Goal: Task Accomplishment & Management: Manage account settings

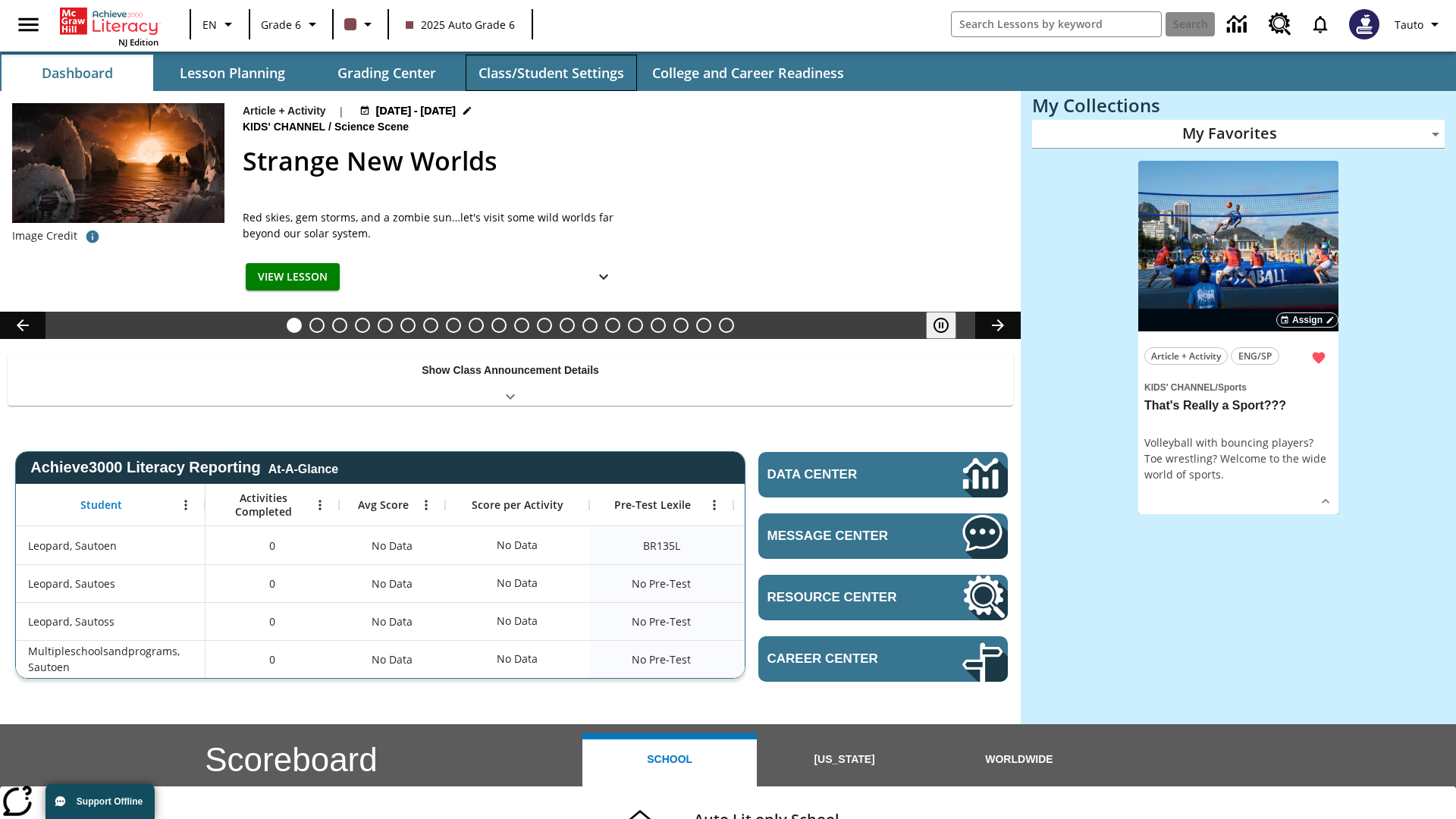
click at [550, 72] on button "Class/Student Settings" at bounding box center [551, 73] width 171 height 37
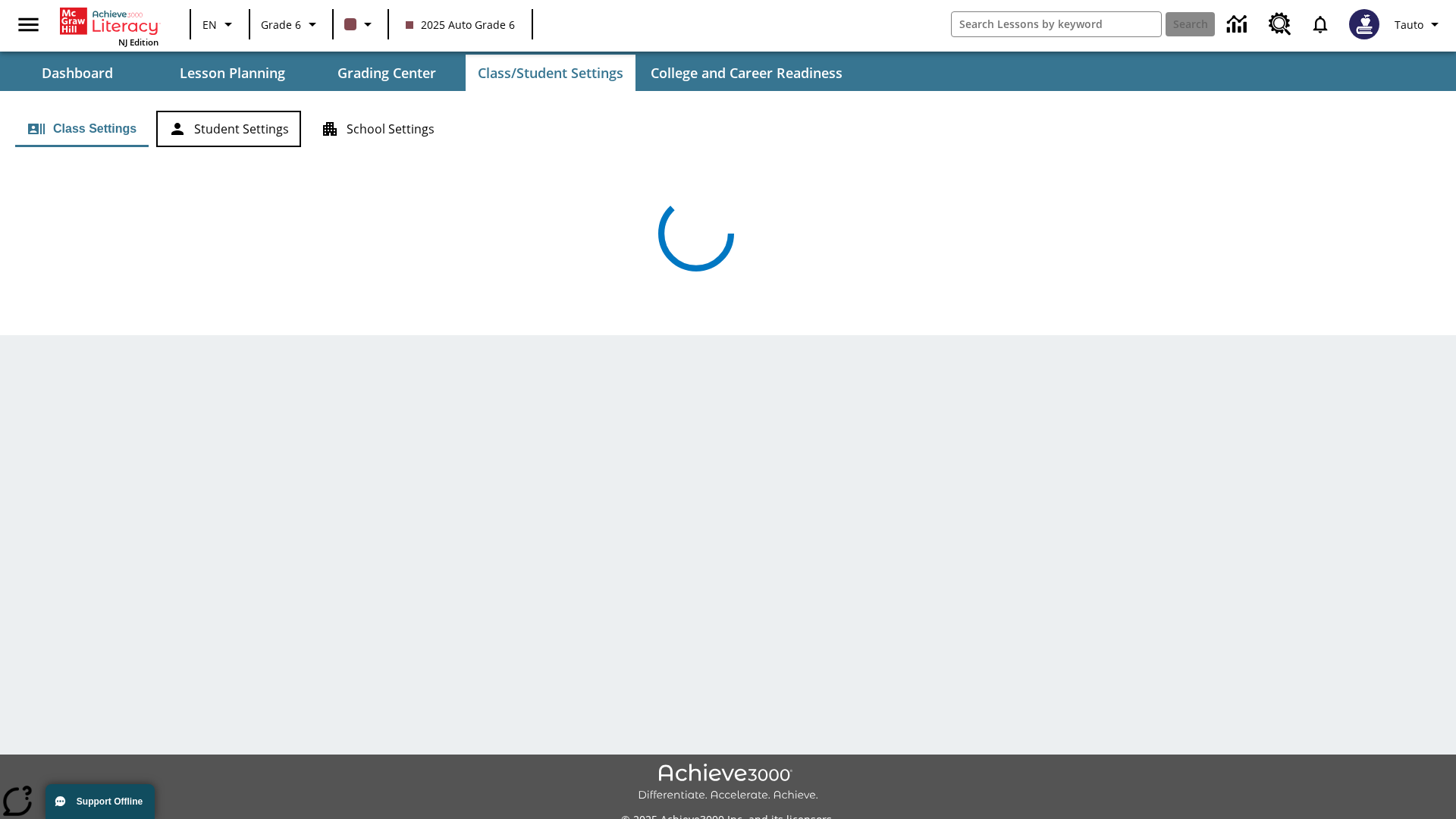
click at [228, 129] on button "Student Settings" at bounding box center [228, 129] width 145 height 37
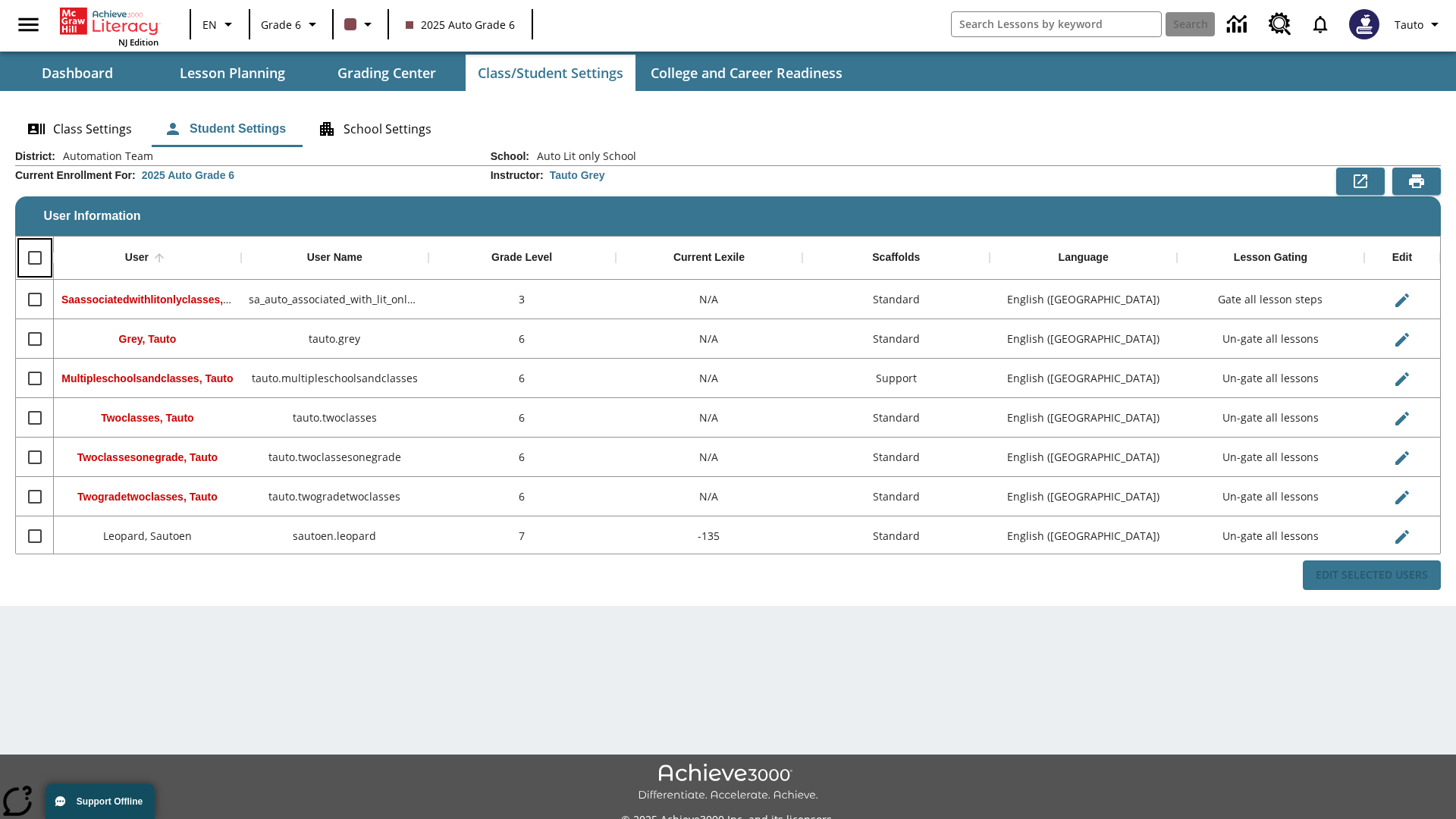
click at [34, 258] on input "Select all rows" at bounding box center [35, 258] width 32 height 32
checkbox input "true"
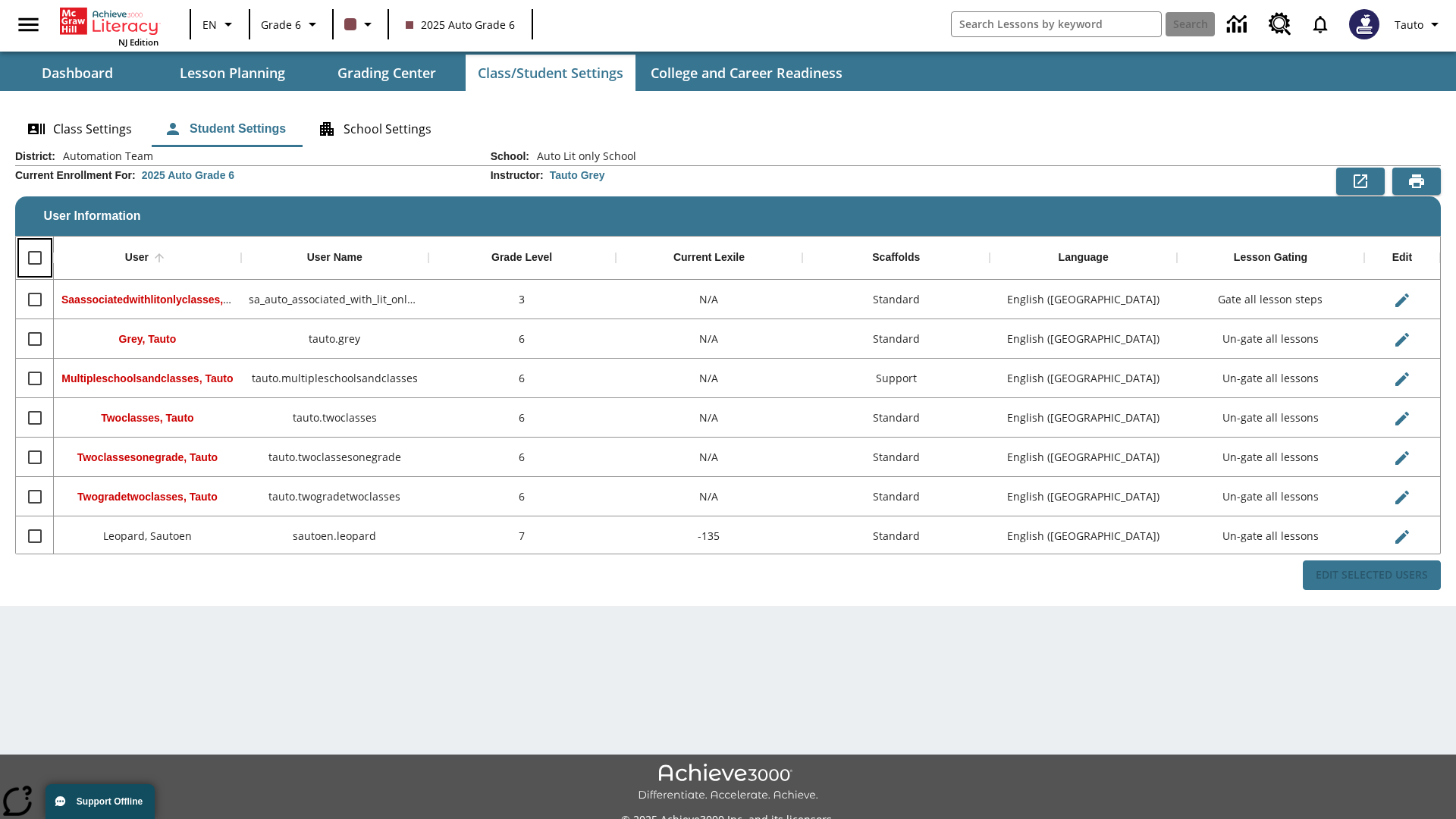
checkbox input "true"
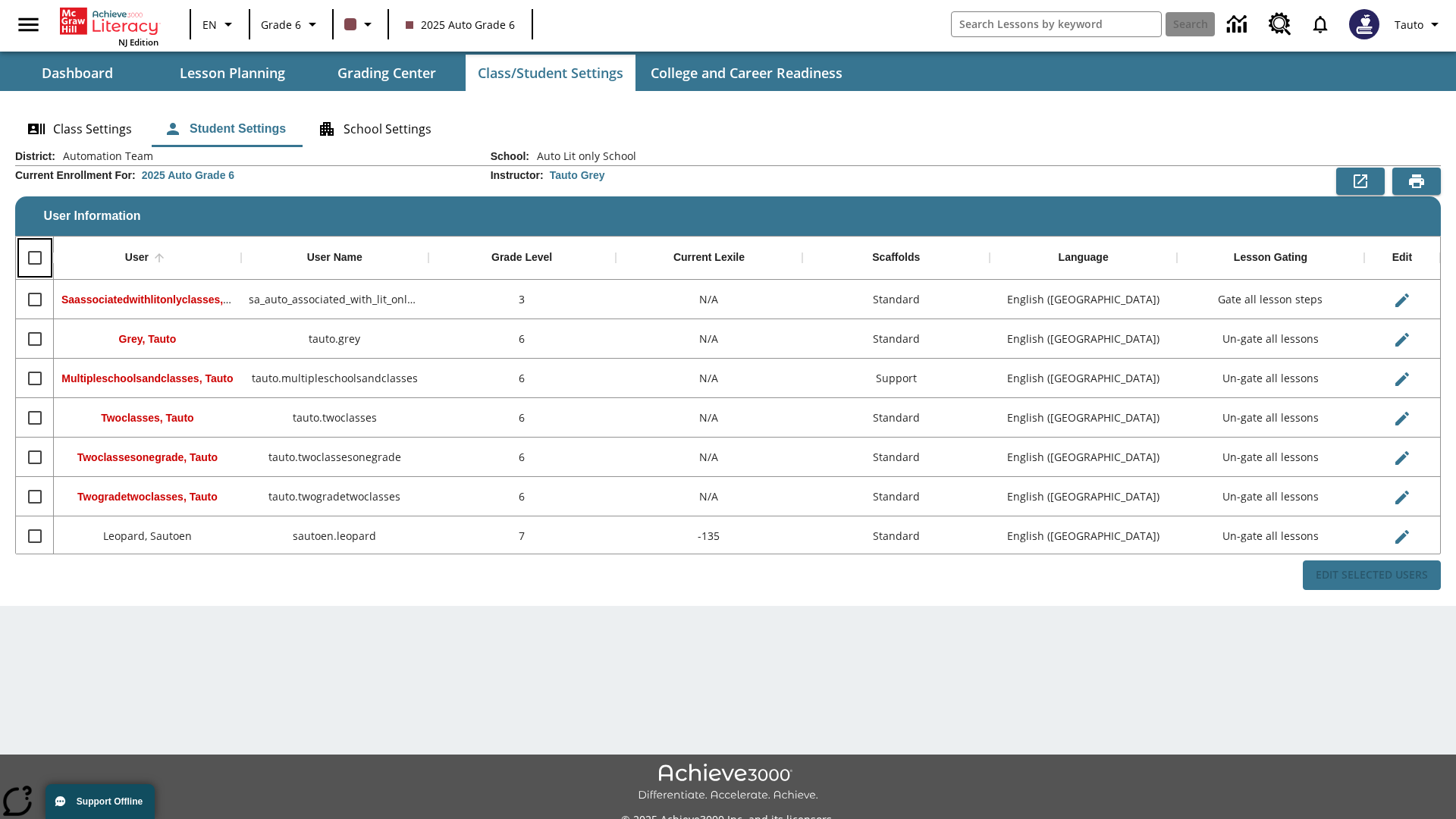
checkbox input "true"
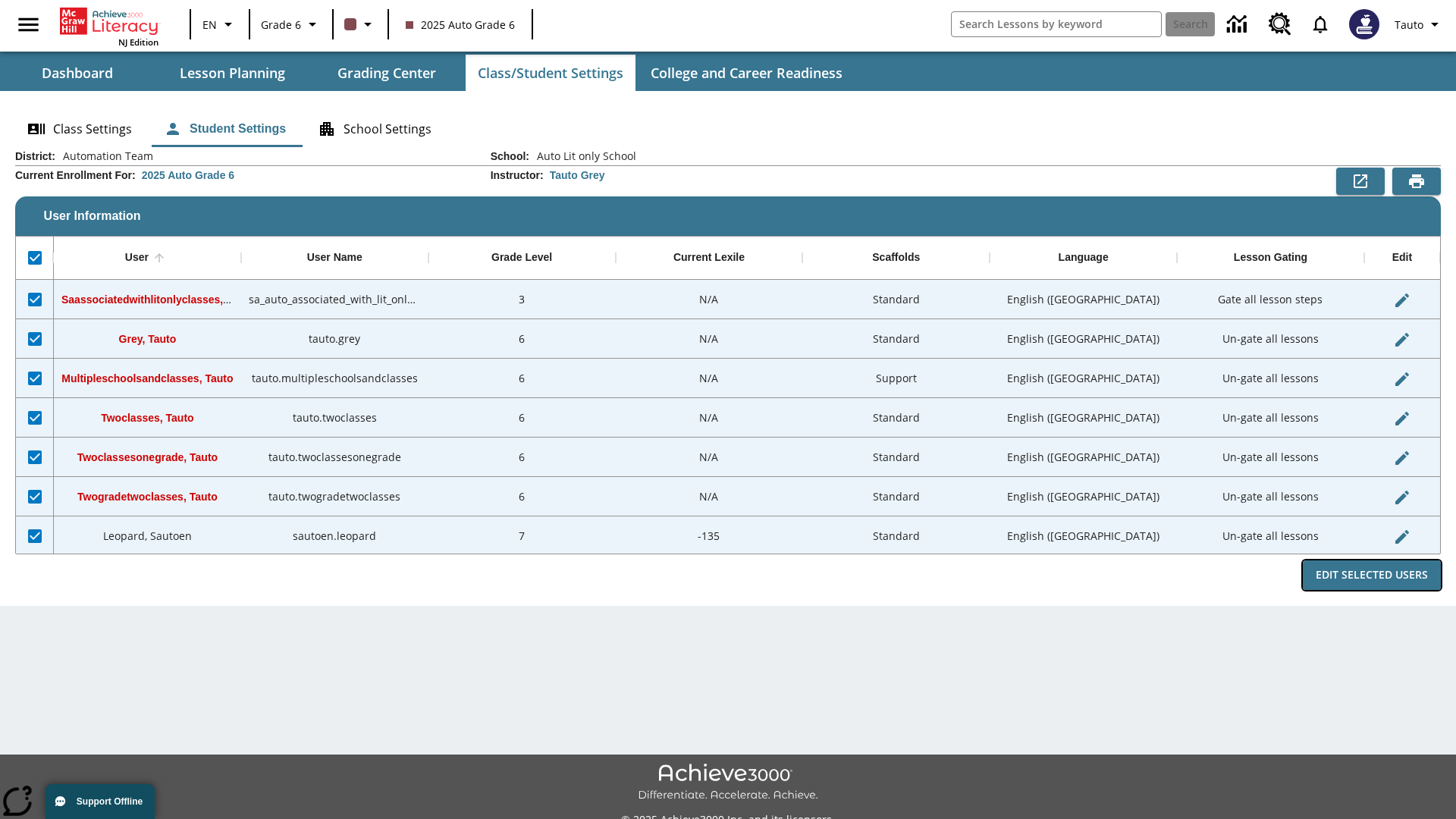
click at [1372, 575] on button "Edit Selected Users" at bounding box center [1372, 575] width 138 height 29
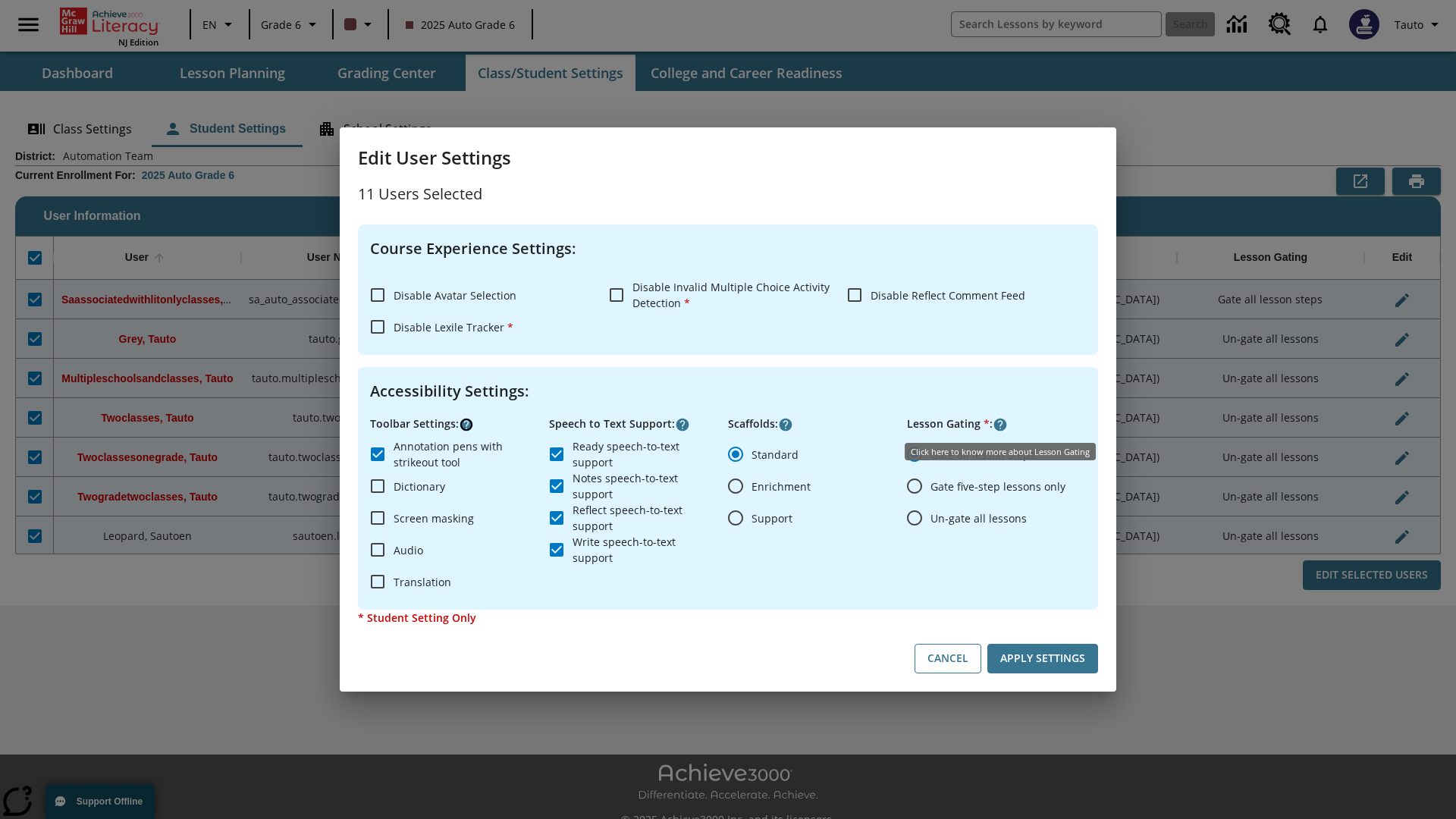
click at [467, 425] on icon "Click here to know more about" at bounding box center [466, 425] width 16 height 16
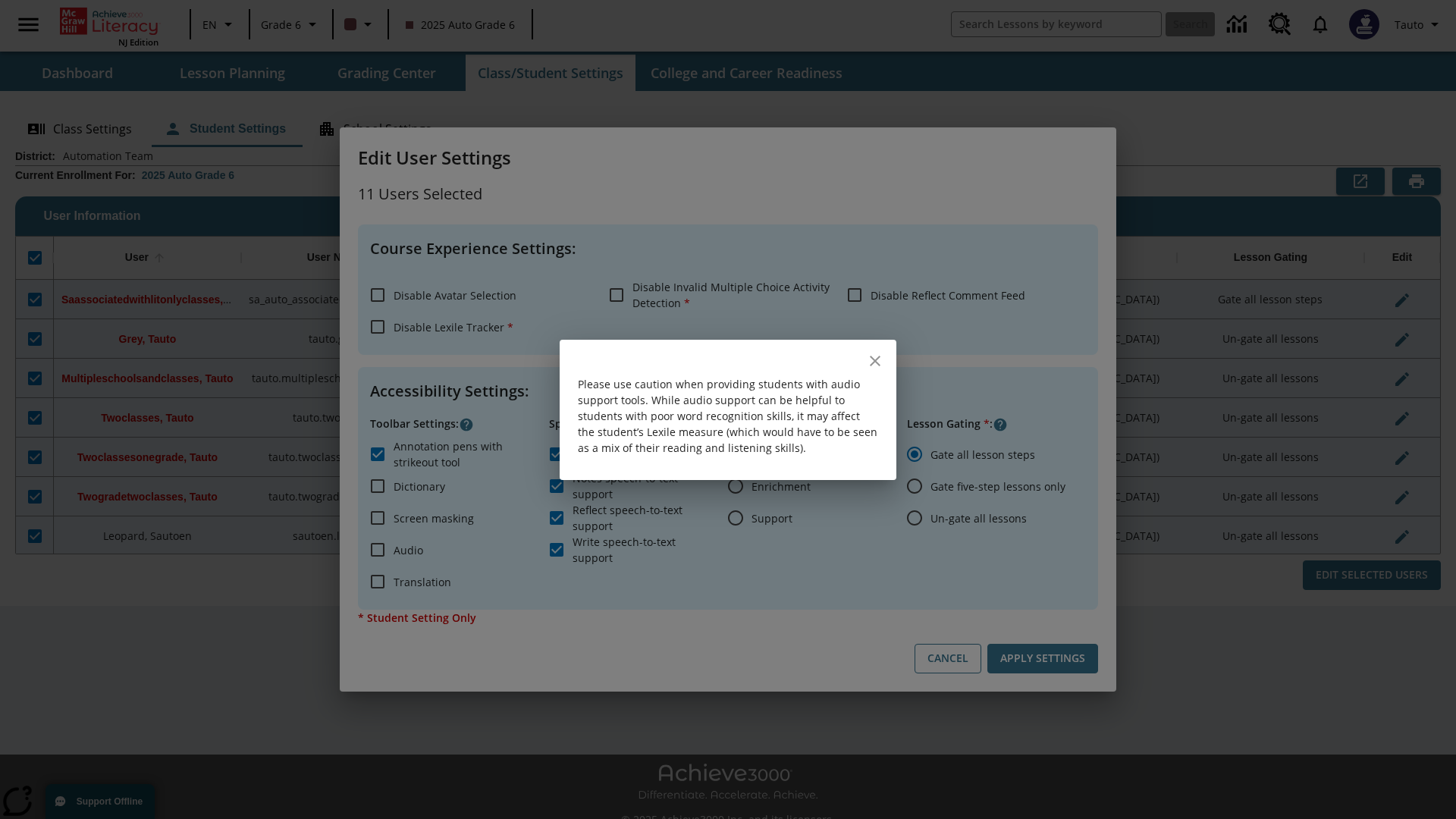
click at [875, 360] on icon "close" at bounding box center [876, 361] width 11 height 11
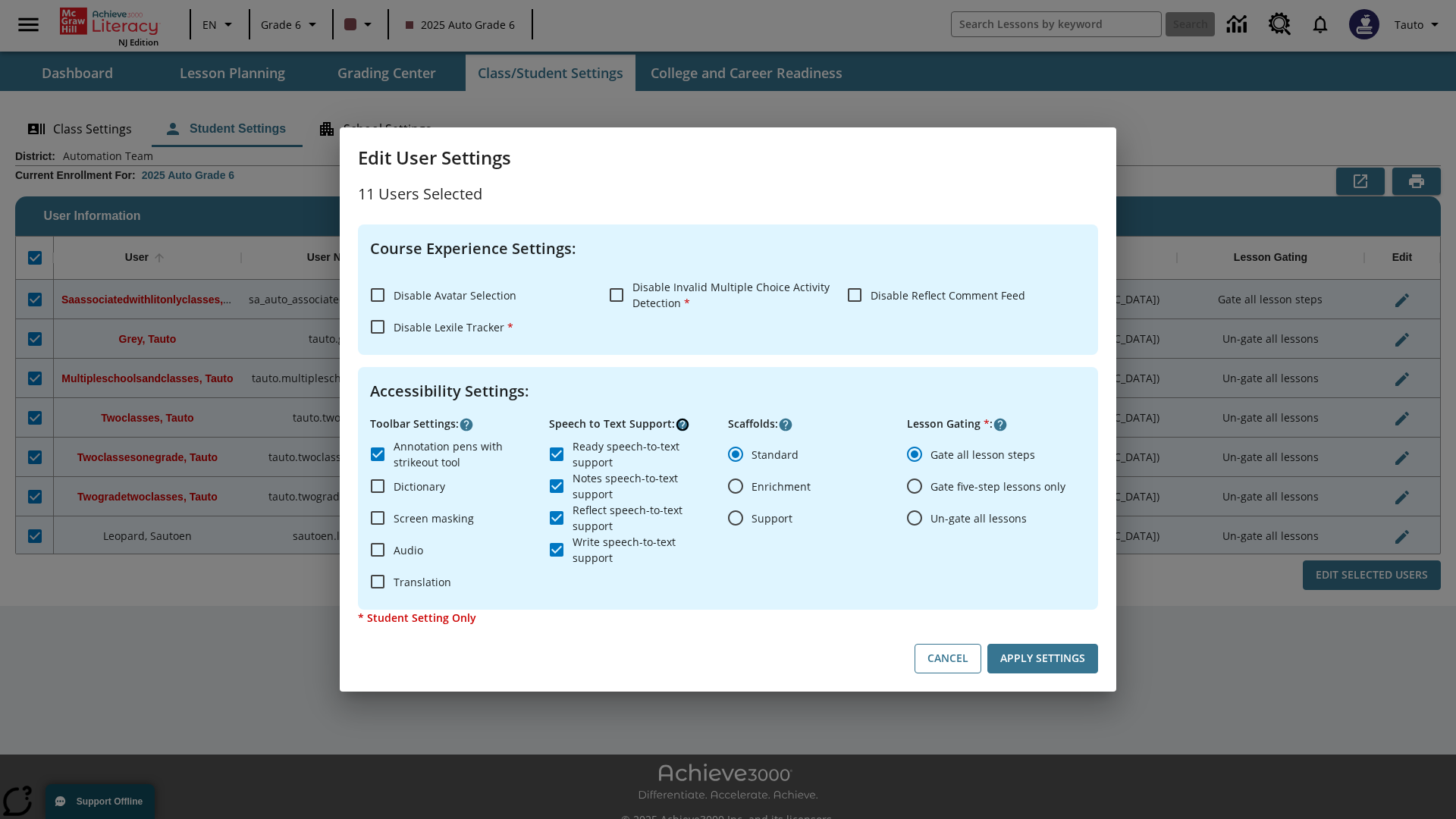
click at [682, 425] on icon "Click here to know more about" at bounding box center [682, 425] width 16 height 16
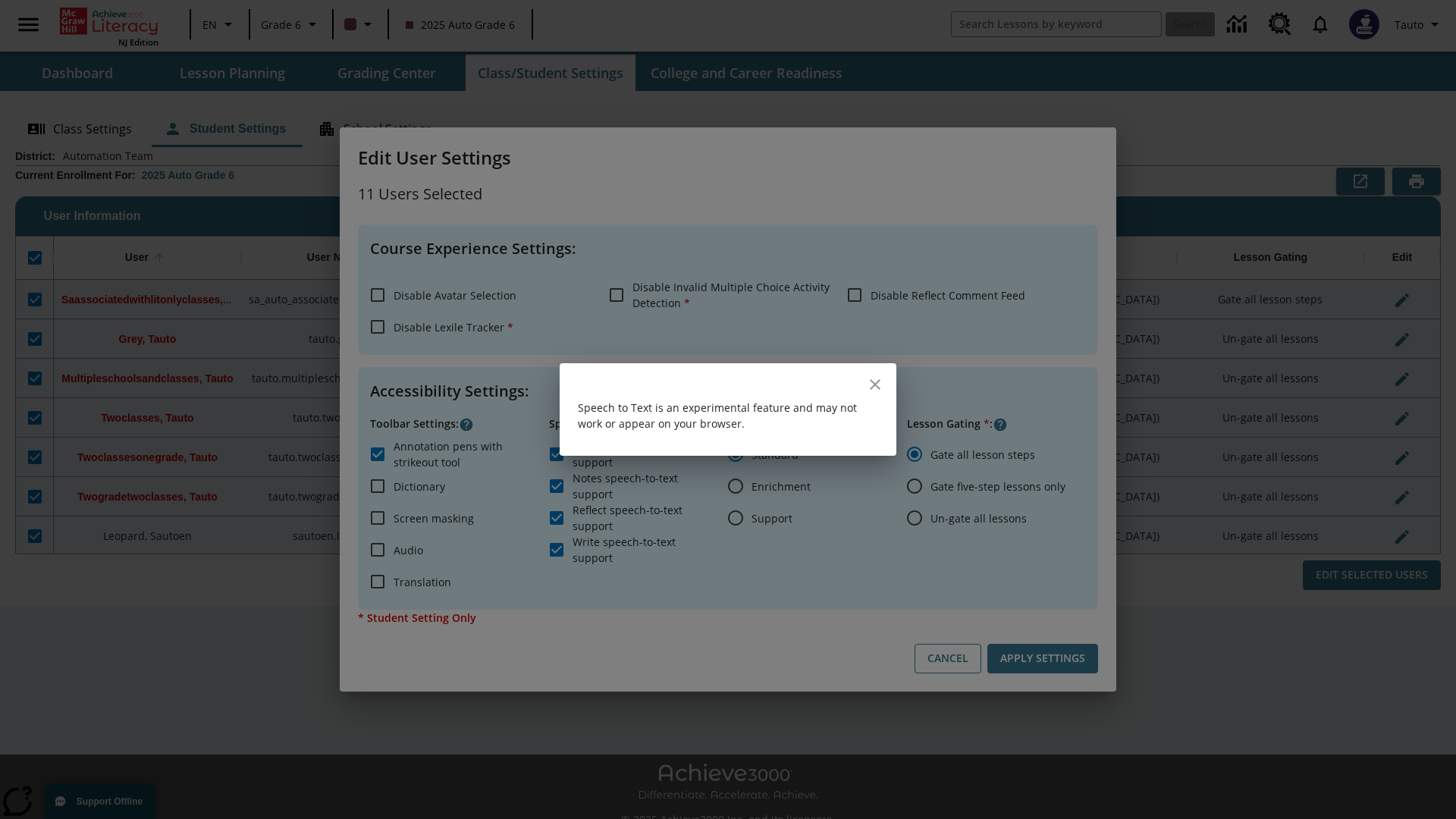
click at [875, 384] on icon "close" at bounding box center [876, 385] width 11 height 11
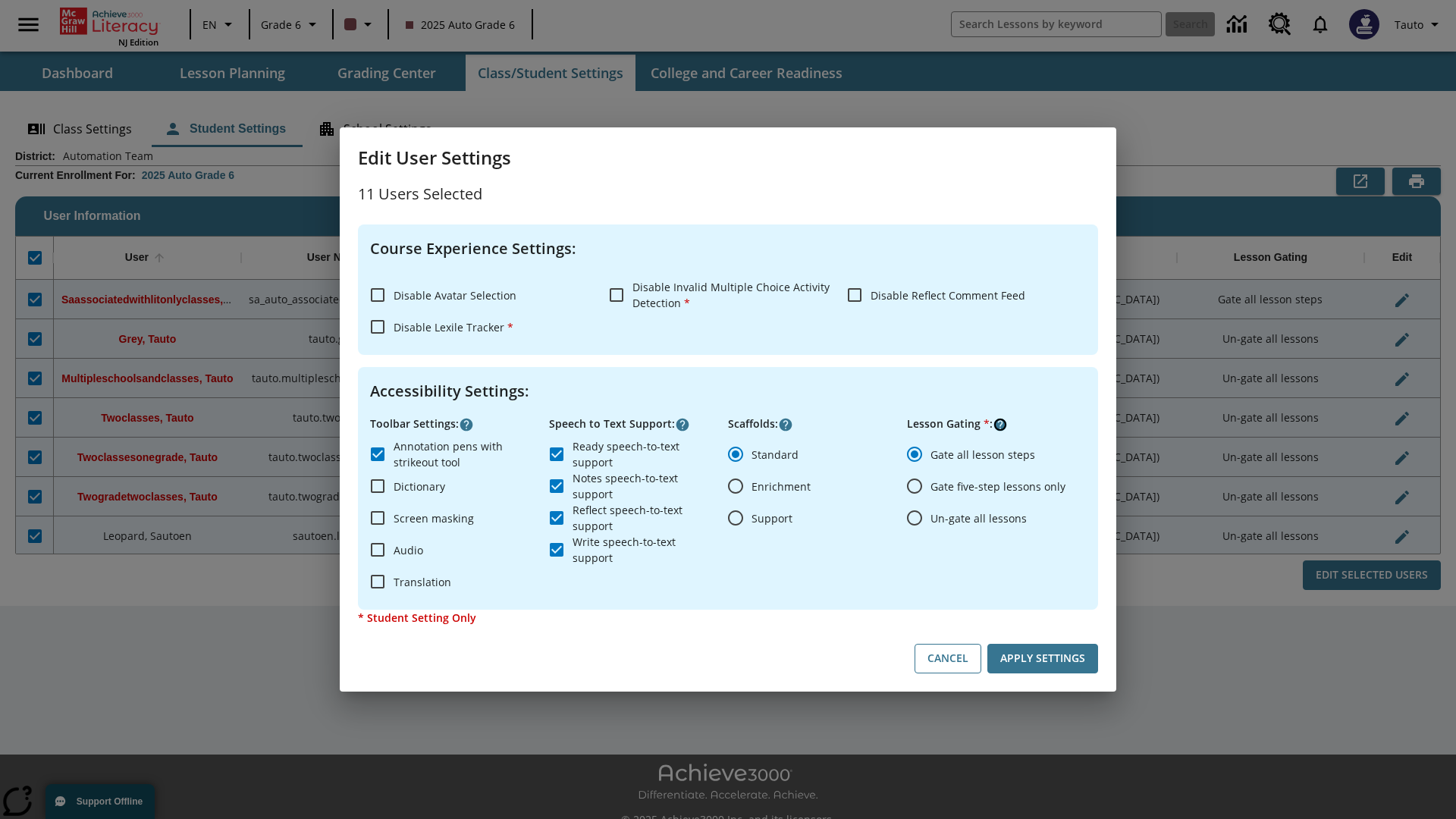
click at [1000, 425] on icon "Click here to know more about" at bounding box center [1000, 425] width 16 height 16
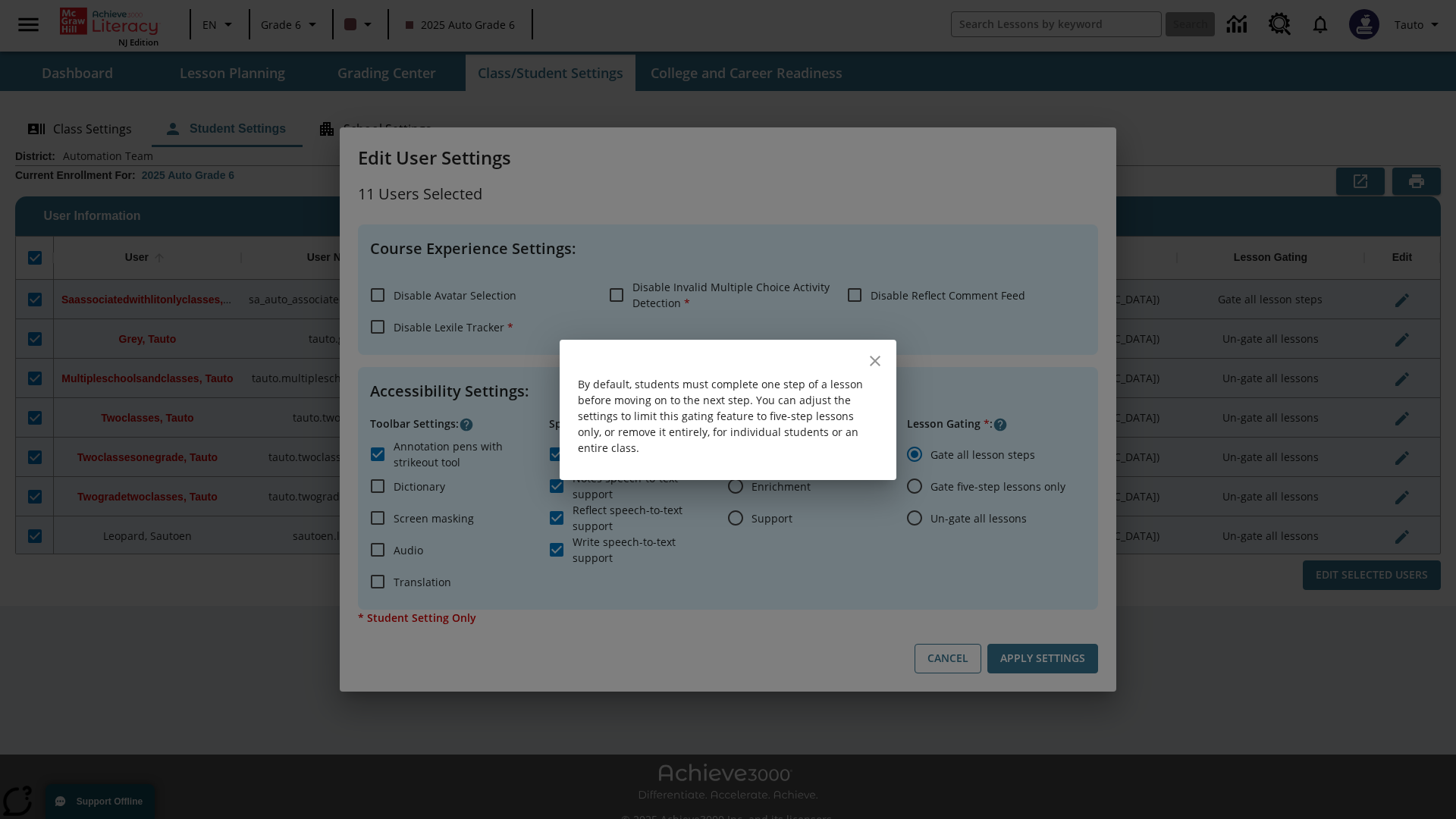
click at [875, 360] on icon "close" at bounding box center [876, 361] width 11 height 11
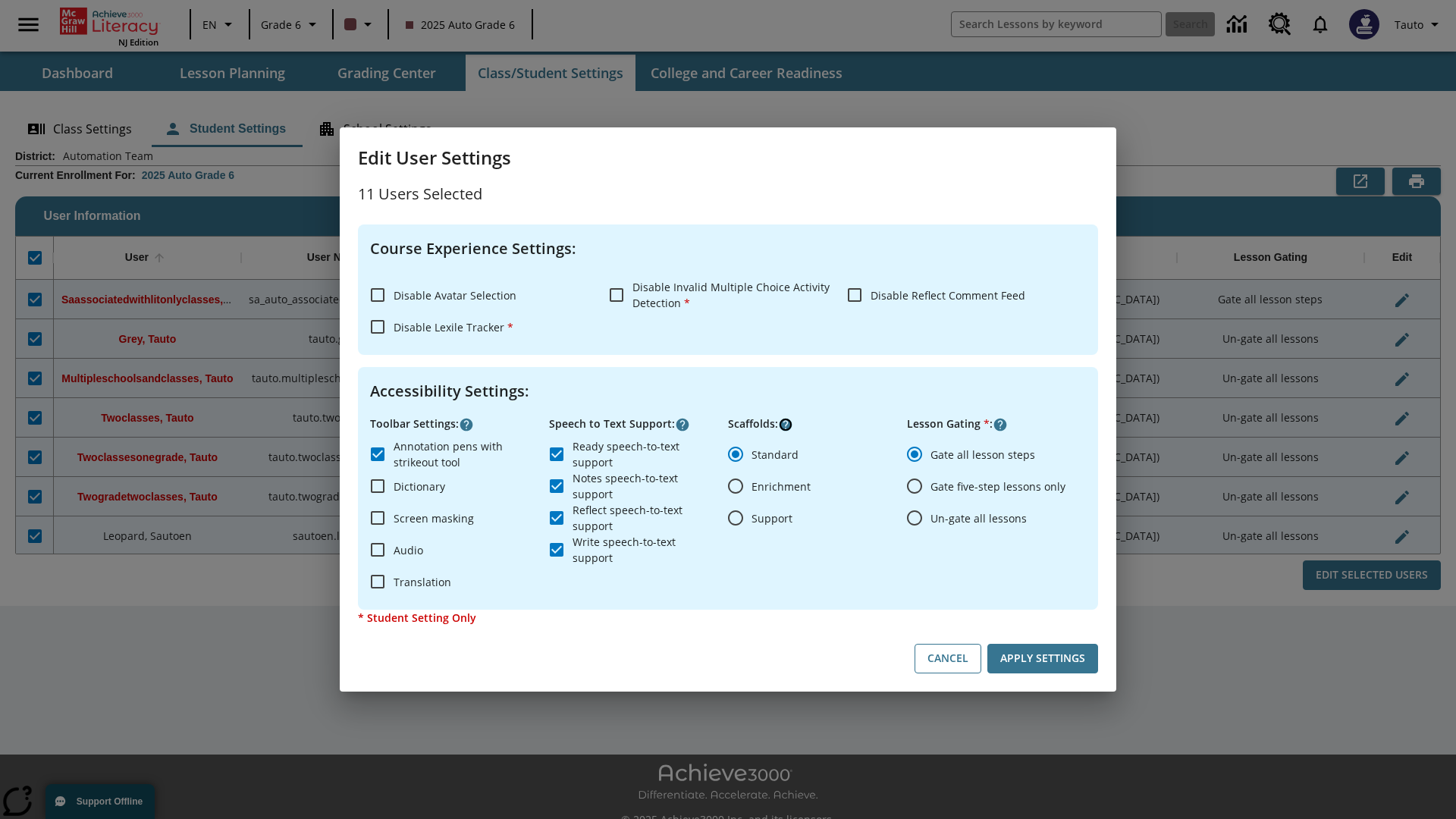
click at [786, 425] on icon "Click here to know more about" at bounding box center [786, 425] width 16 height 16
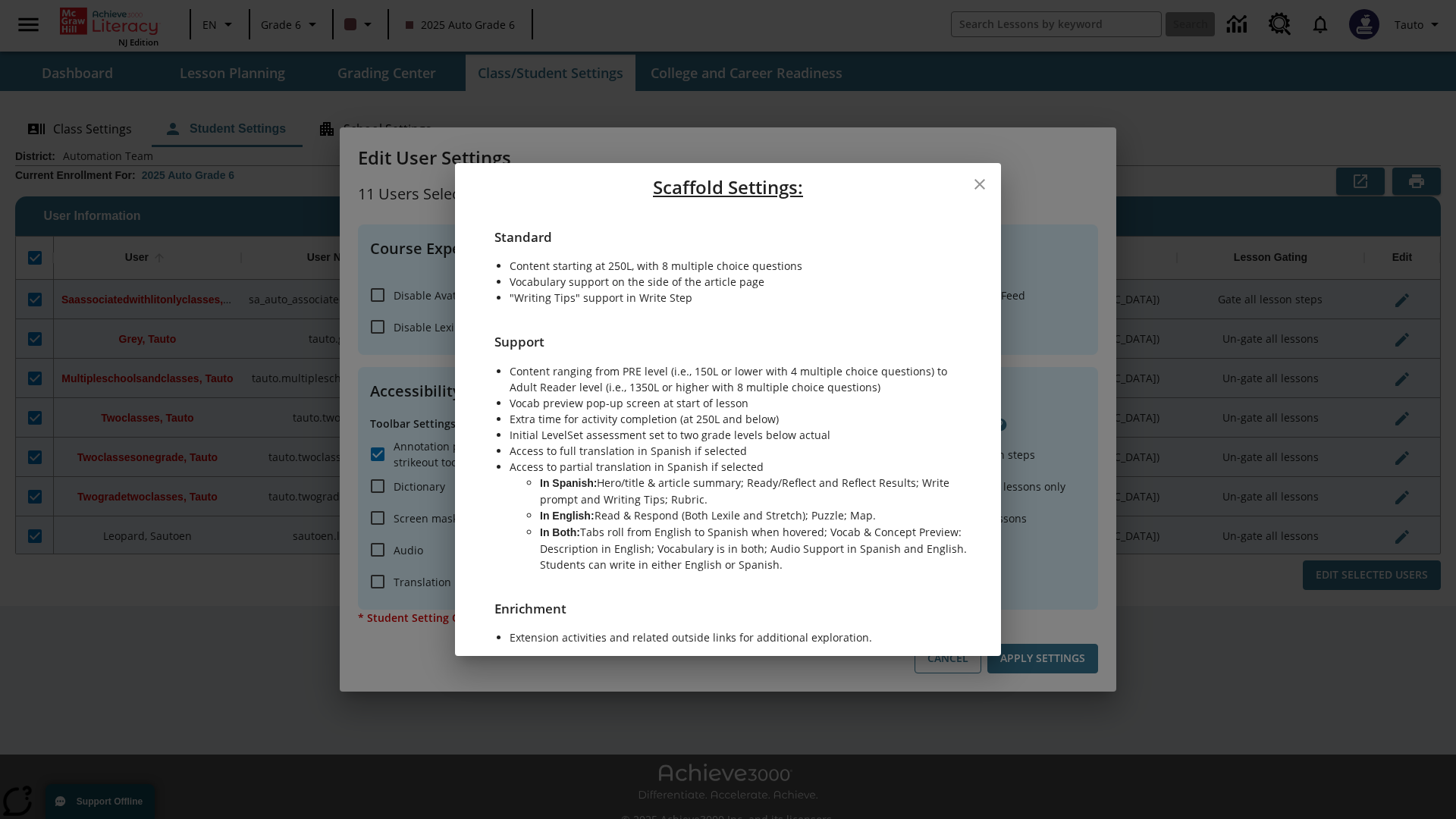
click at [980, 185] on icon "close" at bounding box center [980, 184] width 11 height 11
